Goal: Information Seeking & Learning: Understand process/instructions

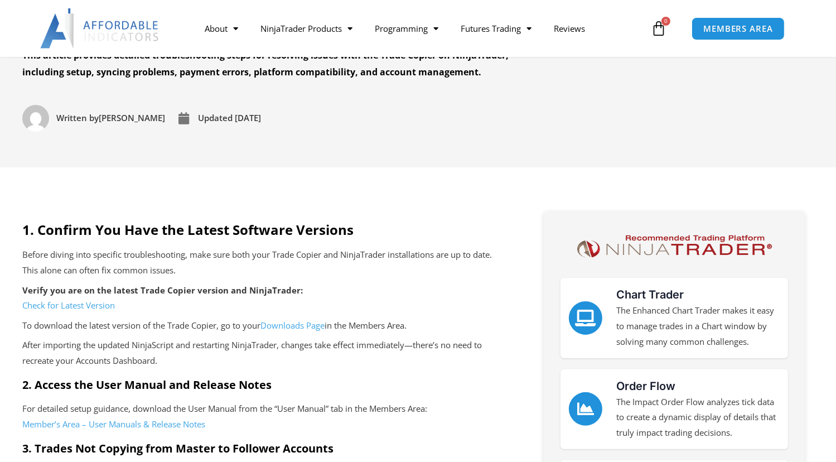
click at [100, 307] on link "Check for Latest Version" at bounding box center [68, 305] width 93 height 11
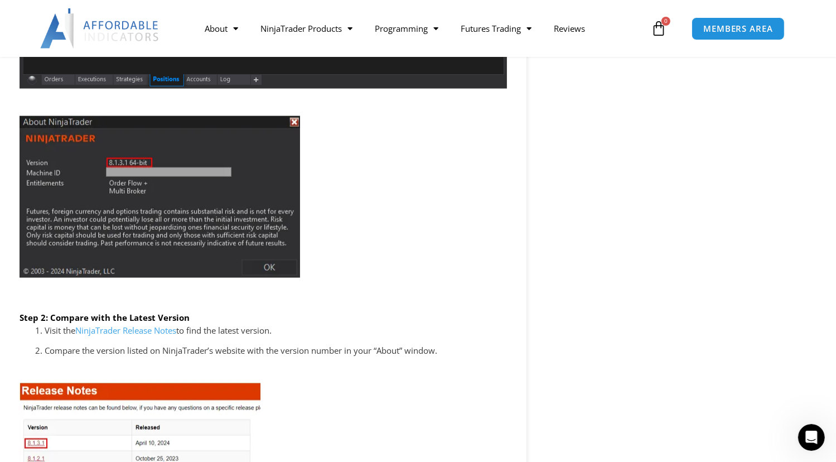
scroll to position [1673, 0]
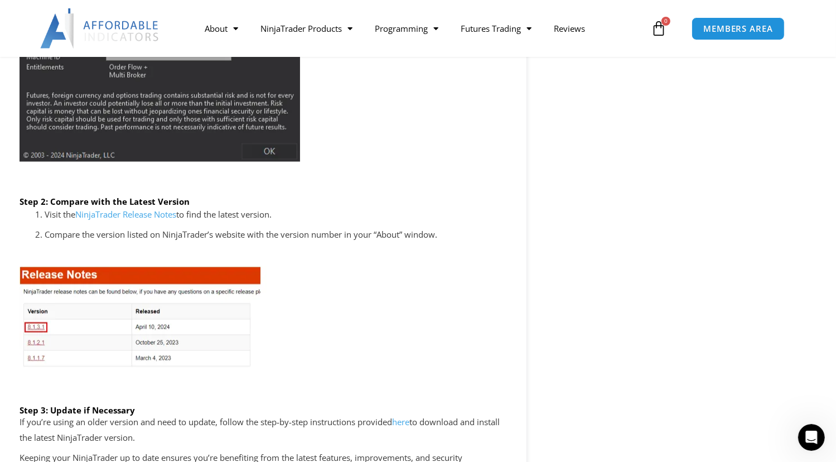
click at [113, 223] on ol "Visit the NinjaTrader Release Notes to find the latest version. Compare the ver…" at bounding box center [276, 224] width 462 height 35
click at [115, 220] on p "Visit the NinjaTrader Release Notes to find the latest version." at bounding box center [276, 215] width 462 height 16
click at [116, 212] on link "NinjaTrader Release Notes" at bounding box center [125, 214] width 101 height 11
